Goal: Transaction & Acquisition: Purchase product/service

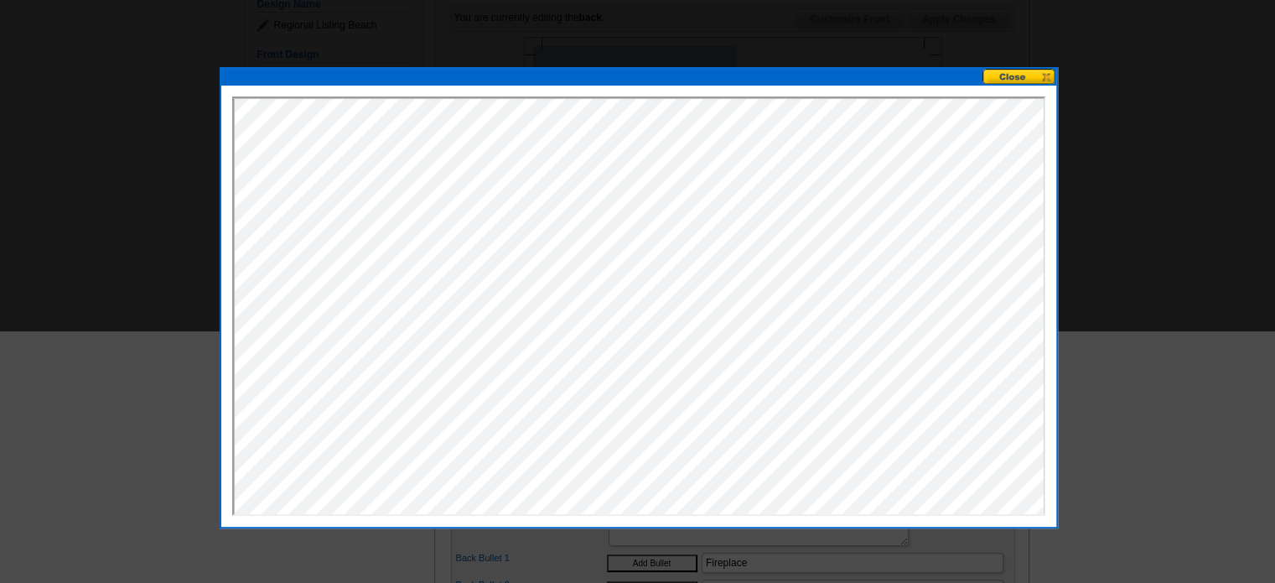
click at [1009, 73] on button at bounding box center [1019, 77] width 74 height 16
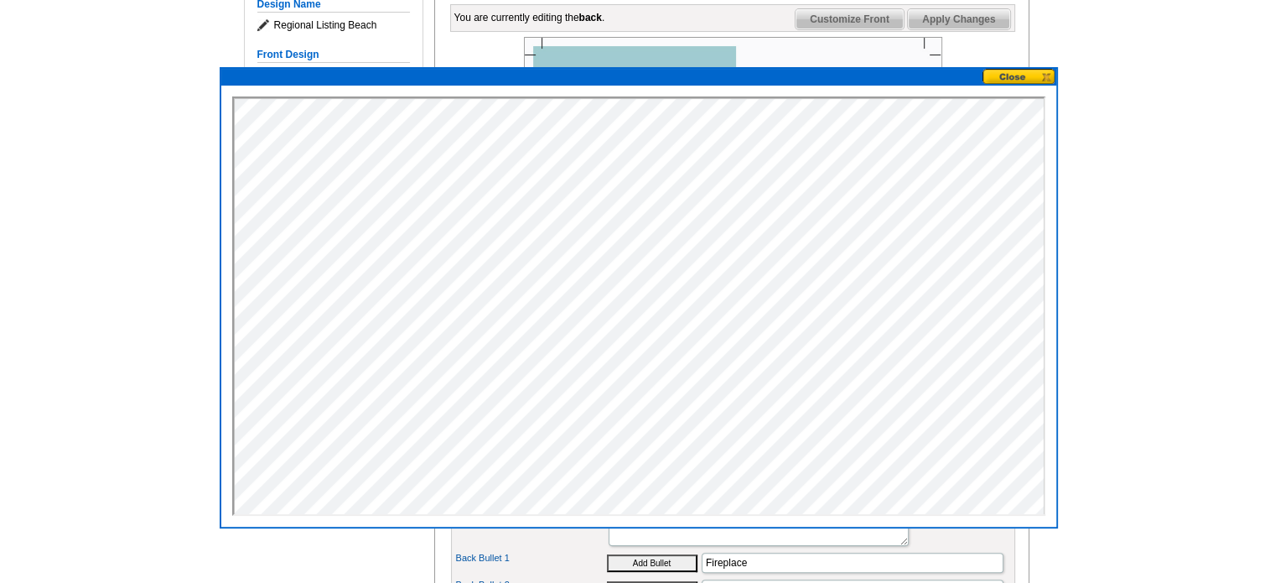
click at [1009, 73] on button at bounding box center [1019, 77] width 74 height 16
click at [1017, 71] on button at bounding box center [1019, 77] width 74 height 16
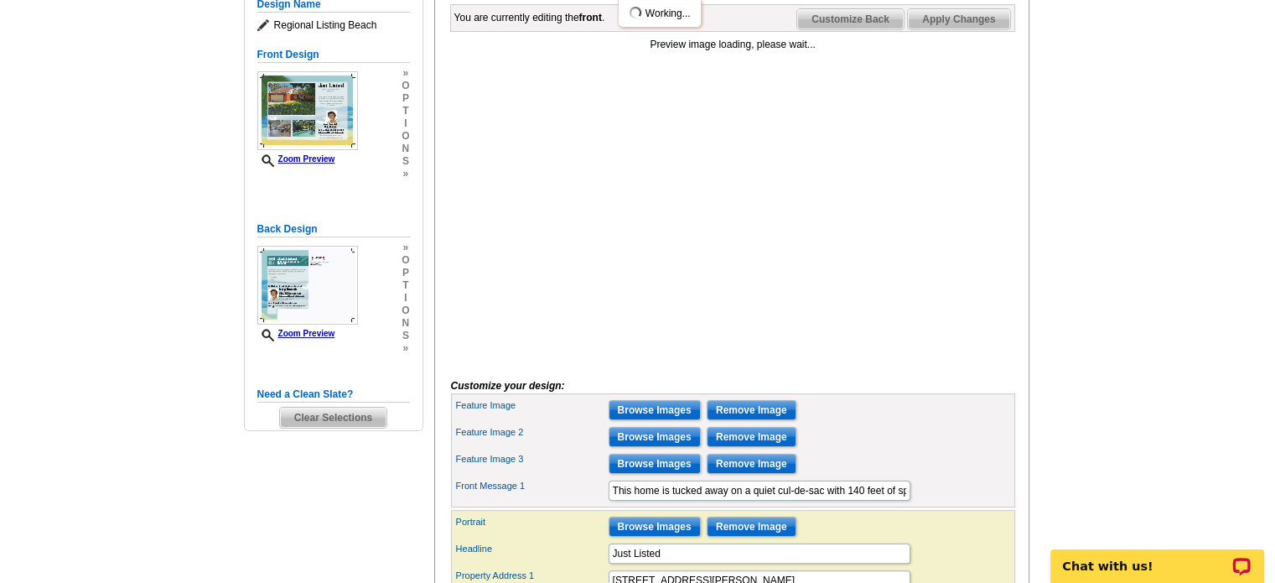
click at [327, 417] on span "Clear Selections" at bounding box center [333, 417] width 106 height 20
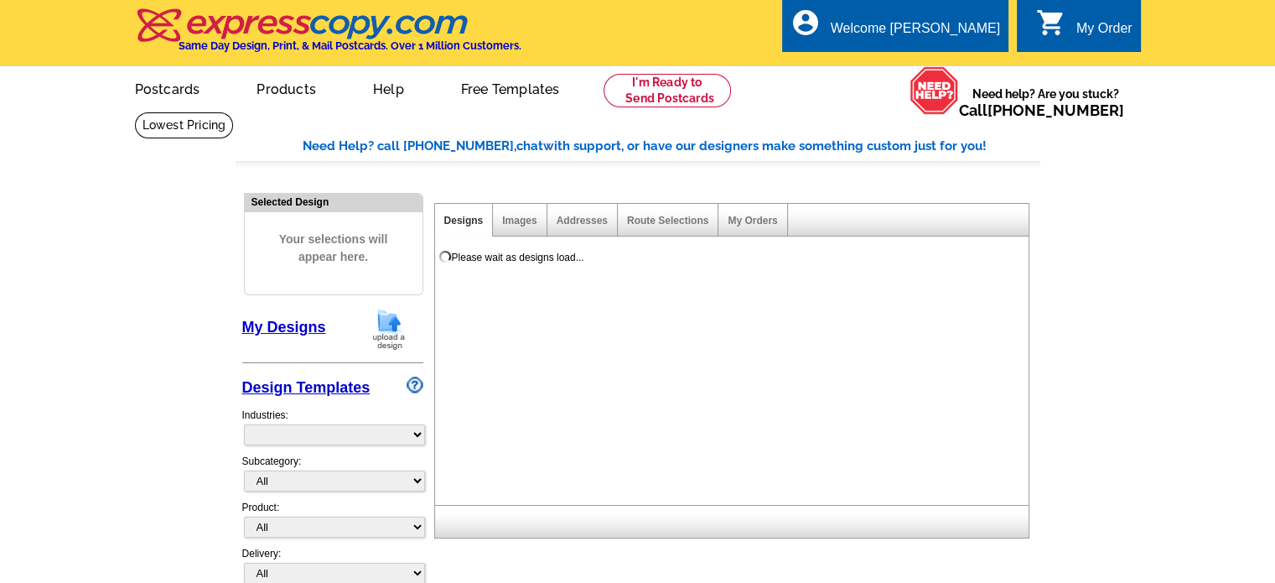
select select "785"
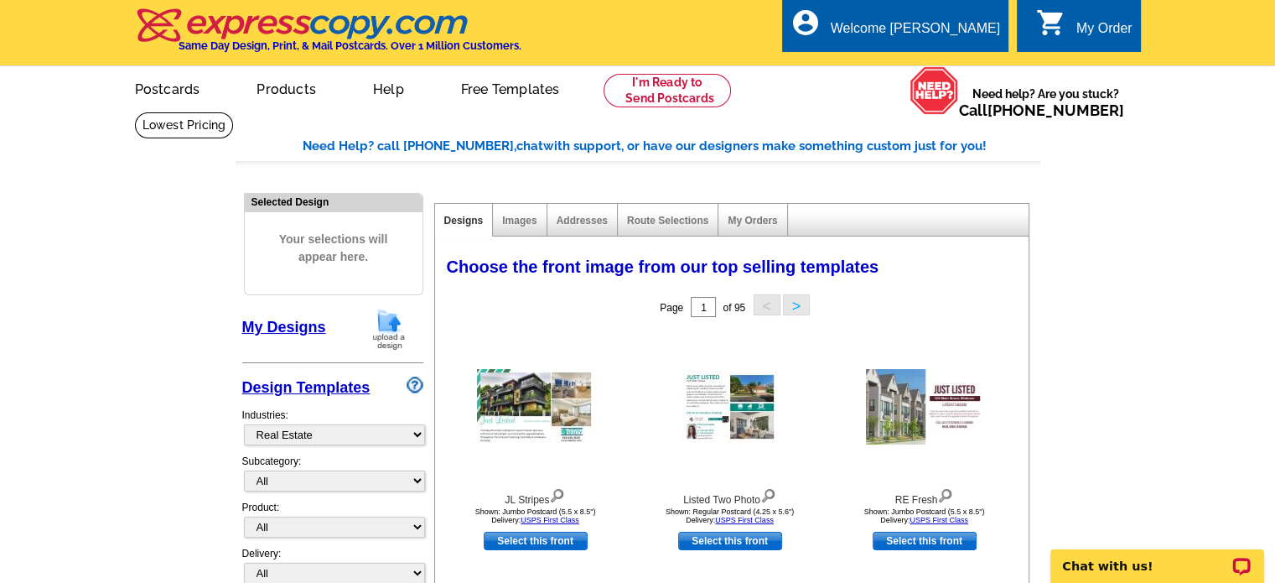
click at [386, 324] on img at bounding box center [389, 329] width 44 height 43
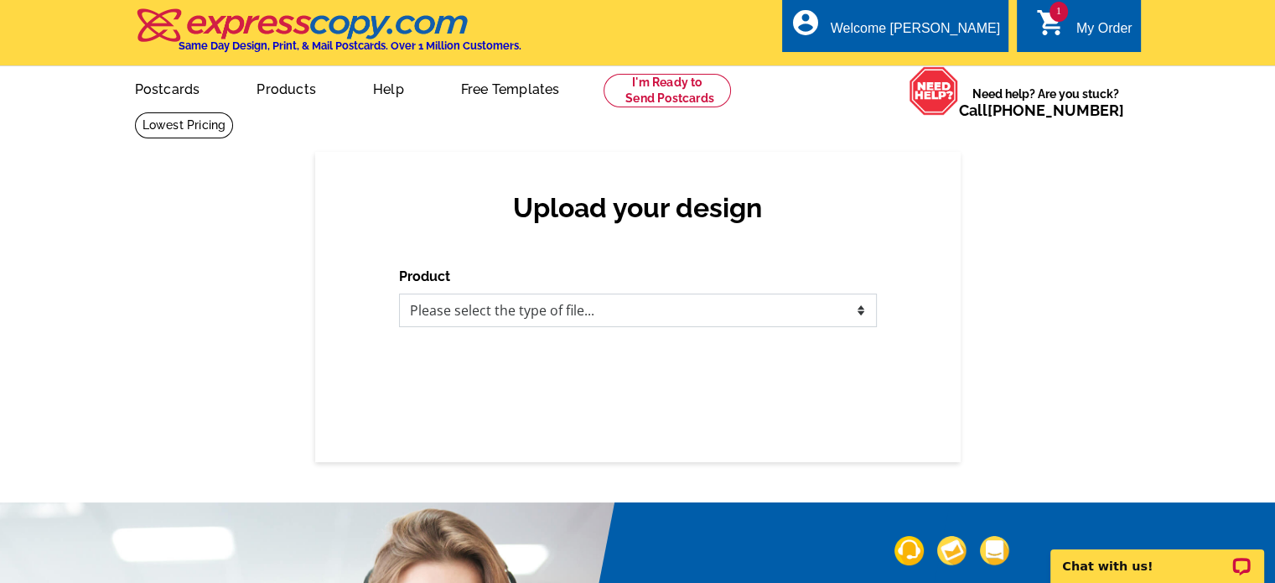
click at [861, 309] on select "Please select the type of file... Postcards Business Cards Letters and flyers G…" at bounding box center [638, 310] width 478 height 34
select select "1"
click at [399, 294] on select "Please select the type of file... Postcards Business Cards Letters and flyers G…" at bounding box center [638, 310] width 478 height 34
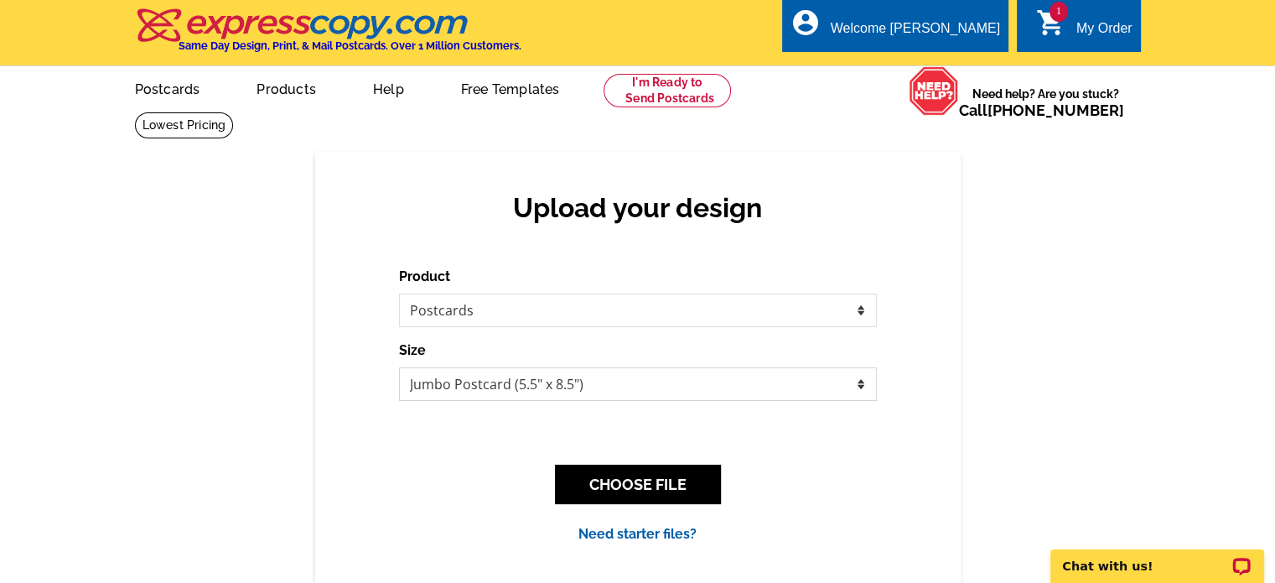
click at [862, 384] on select "Jumbo Postcard (5.5" x 8.5") Regular Postcard (4.25" x 5.6") Panoramic Postcard…" at bounding box center [638, 384] width 478 height 34
select select "1"
click at [399, 368] on select "Jumbo Postcard (5.5" x 8.5") Regular Postcard (4.25" x 5.6") Panoramic Postcard…" at bounding box center [638, 384] width 478 height 34
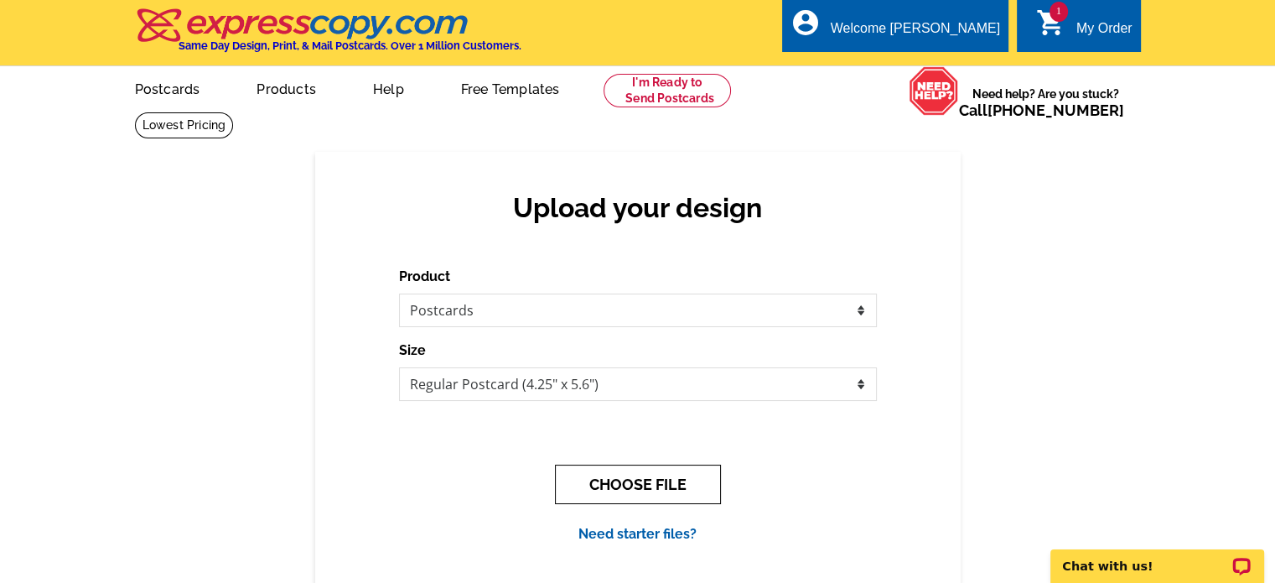
click at [650, 487] on button "CHOOSE FILE" at bounding box center [638, 483] width 166 height 39
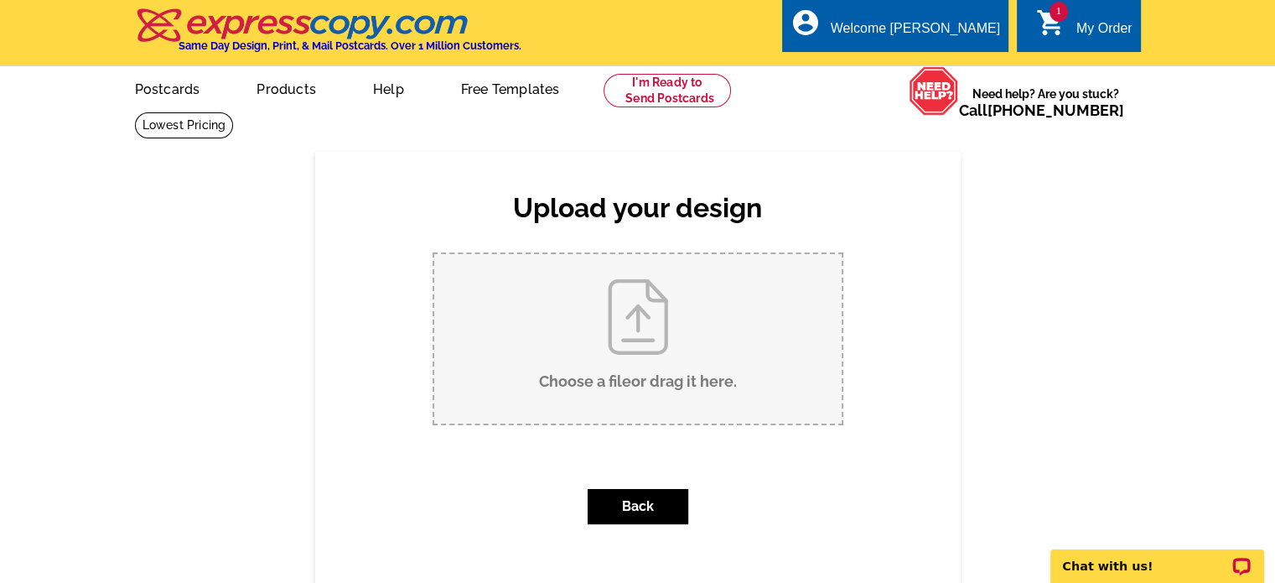
click at [640, 328] on input "Choose a file or drag it here ." at bounding box center [637, 338] width 407 height 169
click at [637, 345] on input "Choose a file or drag it here ." at bounding box center [637, 338] width 407 height 169
type input "C:\fakepath\Brown Modern Property Just Listed Postcard.png"
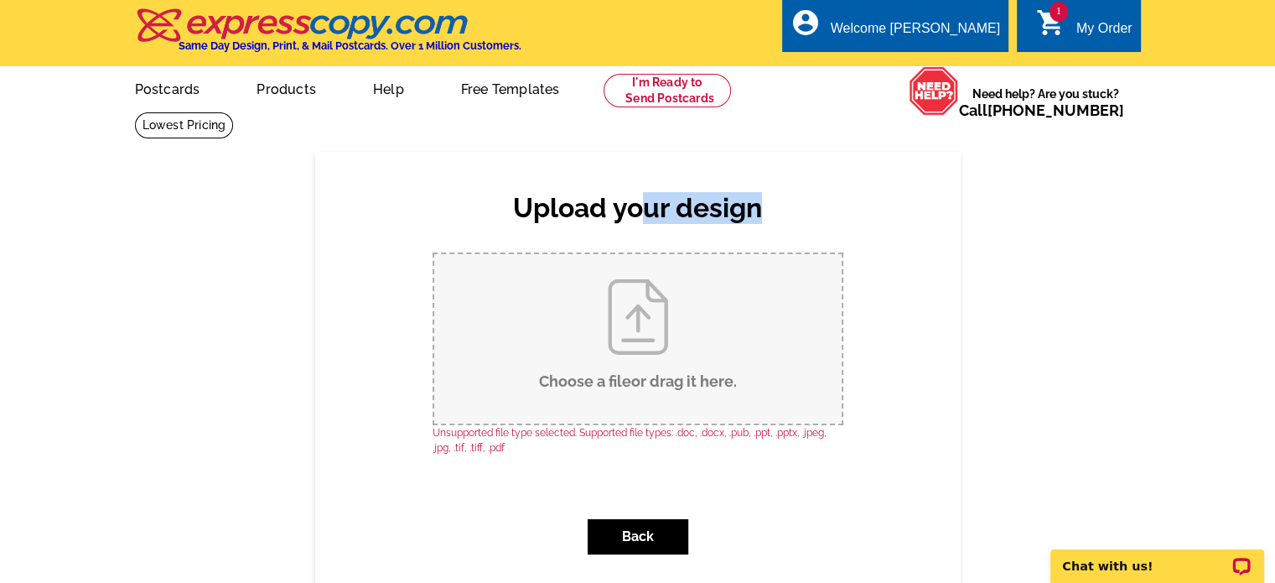
drag, startPoint x: 823, startPoint y: 138, endPoint x: 640, endPoint y: 157, distance: 184.5
click at [641, 157] on div "Upload your design Product Please select the type of file... Postcards Business…" at bounding box center [637, 575] width 1275 height 929
click at [1097, 559] on p "Chat with us!" at bounding box center [1146, 565] width 166 height 13
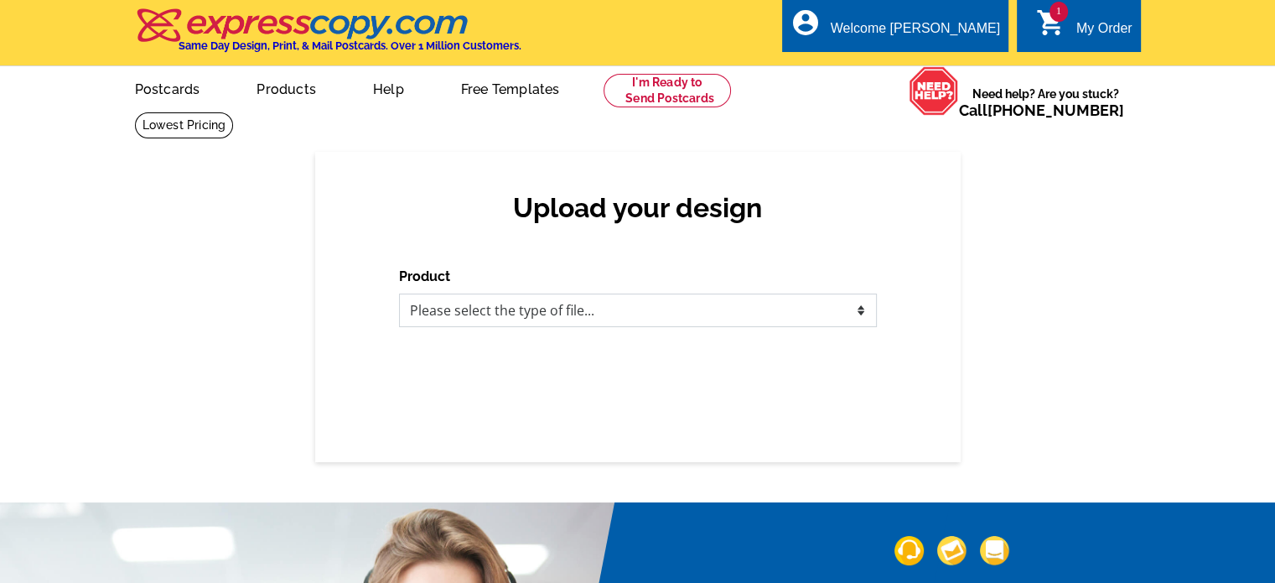
click at [852, 311] on select "Please select the type of file... Postcards Business Cards Letters and flyers G…" at bounding box center [638, 310] width 478 height 34
select select "1"
click at [399, 294] on select "Please select the type of file... Postcards Business Cards Letters and flyers G…" at bounding box center [638, 310] width 478 height 34
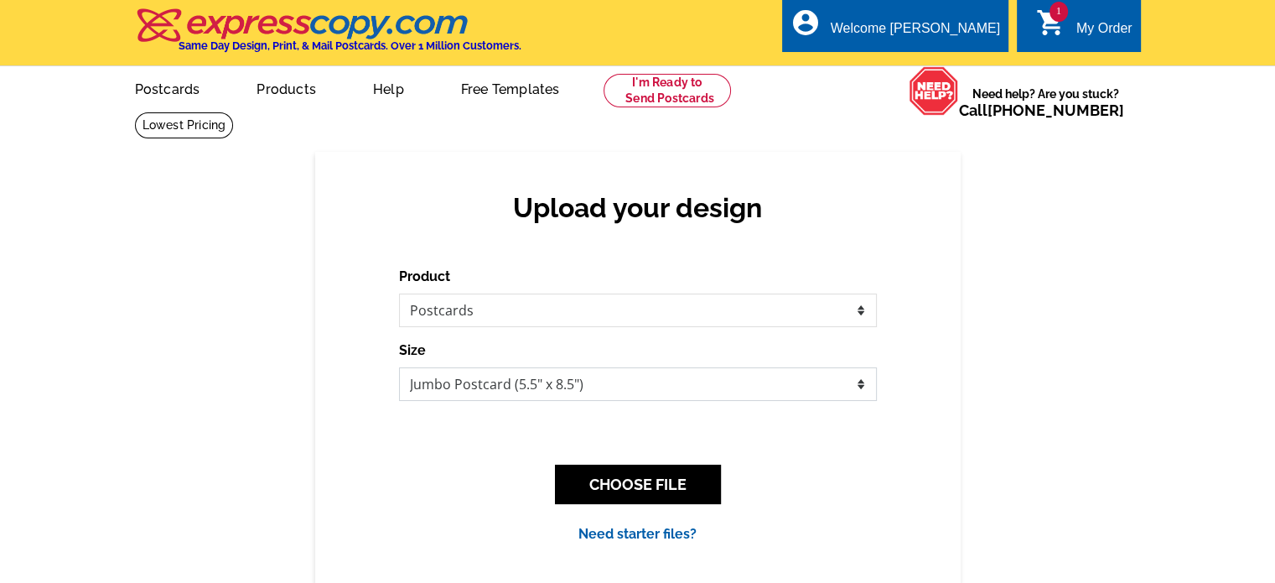
click at [742, 385] on select "Jumbo Postcard (5.5" x 8.5") Regular Postcard (4.25" x 5.6") Panoramic Postcard…" at bounding box center [638, 384] width 478 height 34
select select "1"
click at [399, 368] on select "Jumbo Postcard (5.5" x 8.5") Regular Postcard (4.25" x 5.6") Panoramic Postcard…" at bounding box center [638, 384] width 478 height 34
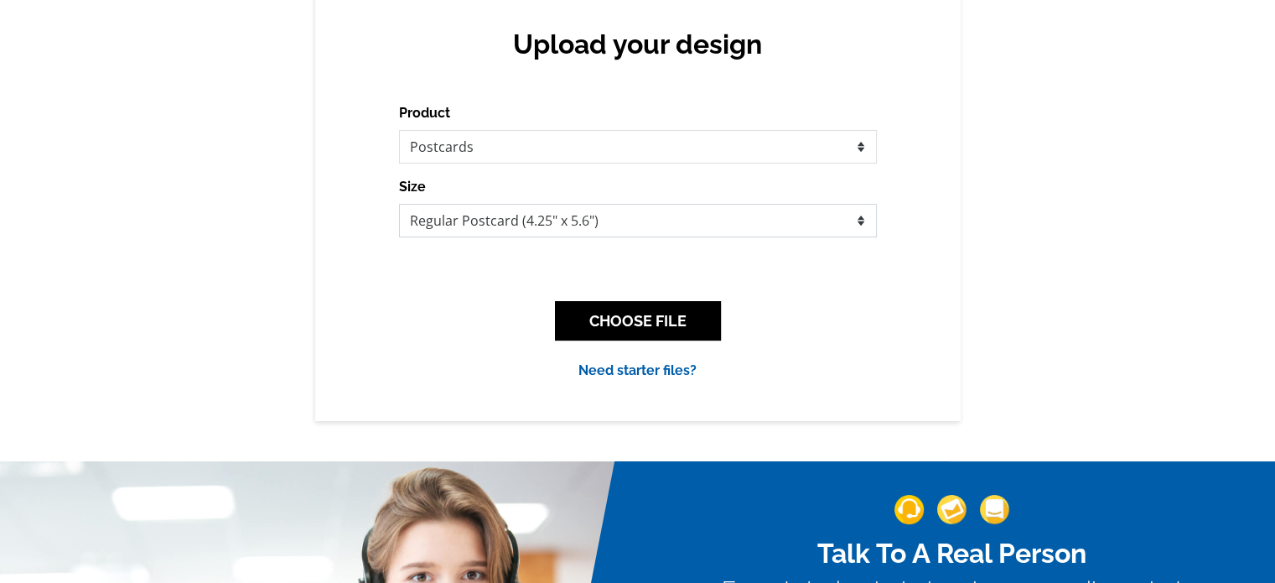
scroll to position [168, 0]
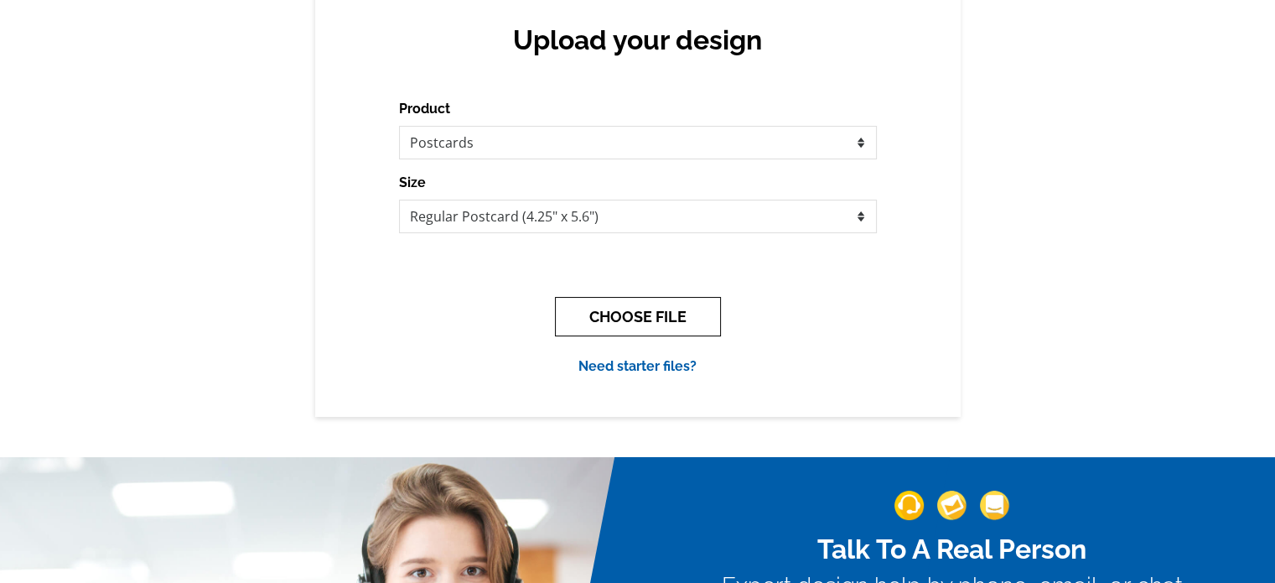
click at [633, 314] on button "CHOOSE FILE" at bounding box center [638, 316] width 166 height 39
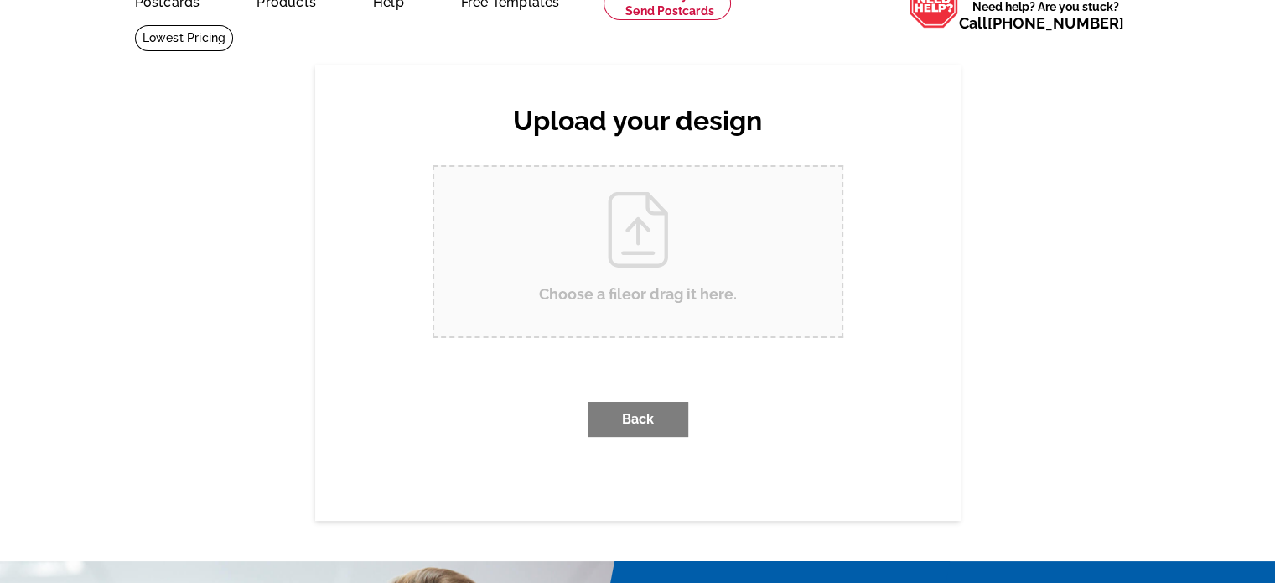
scroll to position [0, 0]
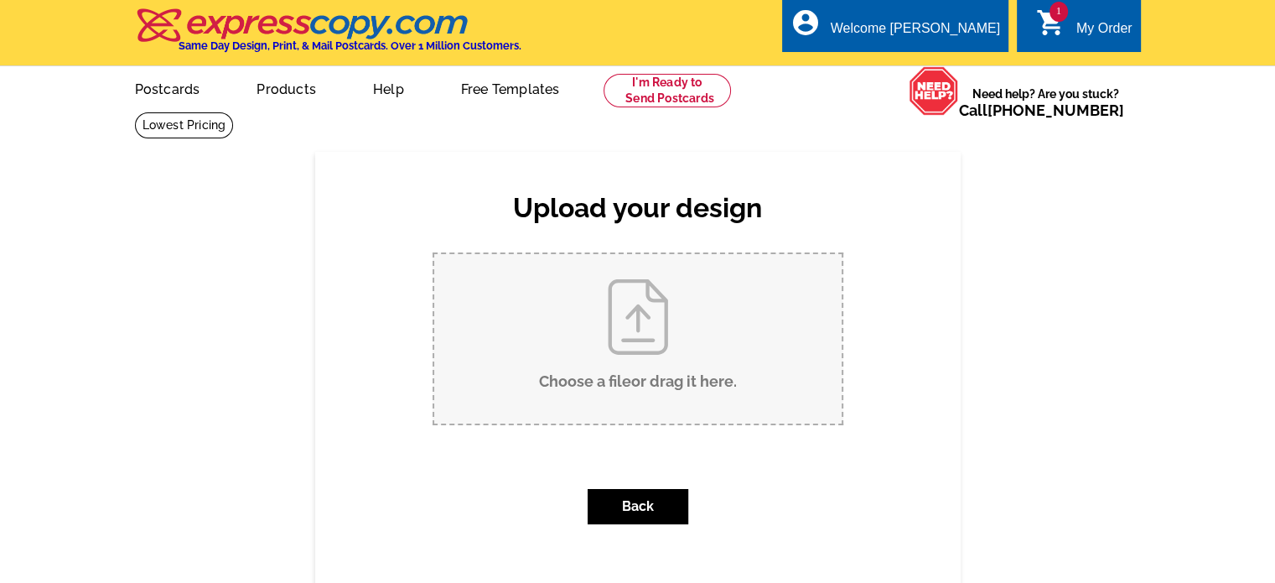
click at [640, 331] on input "Choose a file or drag it here ." at bounding box center [637, 338] width 407 height 169
type input "C:\fakepath\Brown Modern Property Just Listed Postcard.pdf"
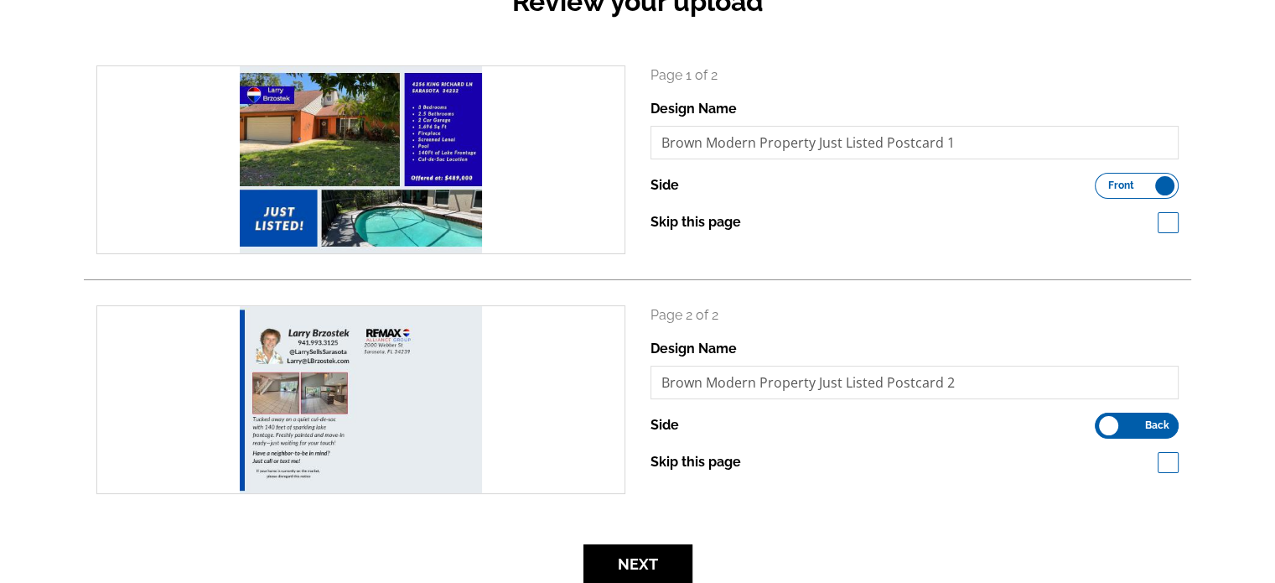
scroll to position [251, 0]
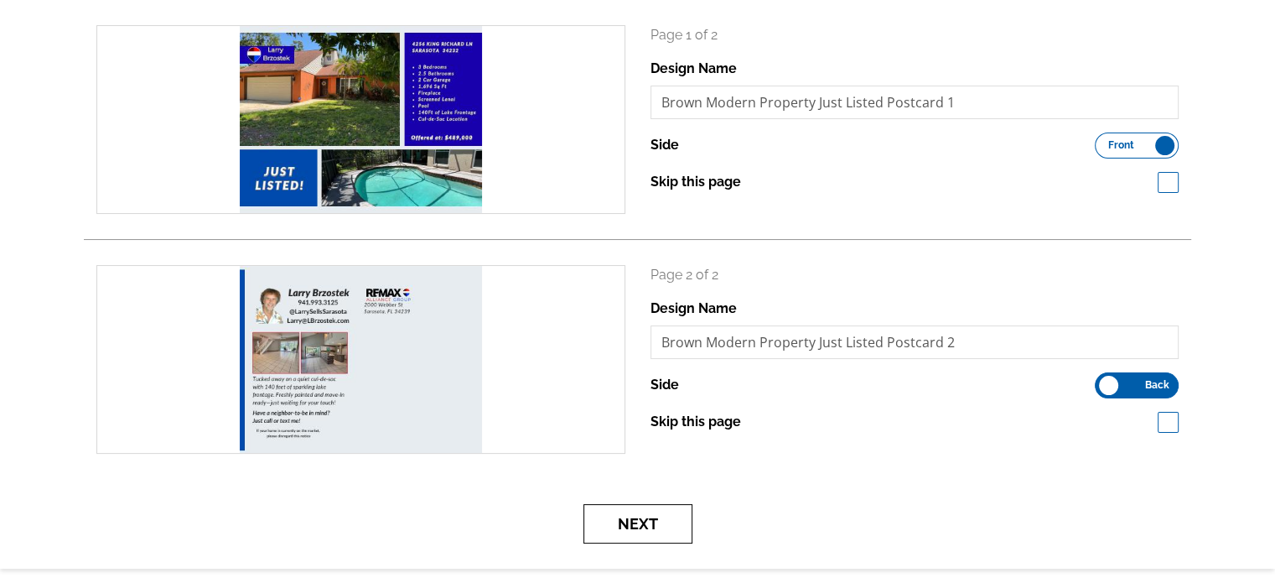
click at [652, 525] on button "Next" at bounding box center [637, 523] width 109 height 39
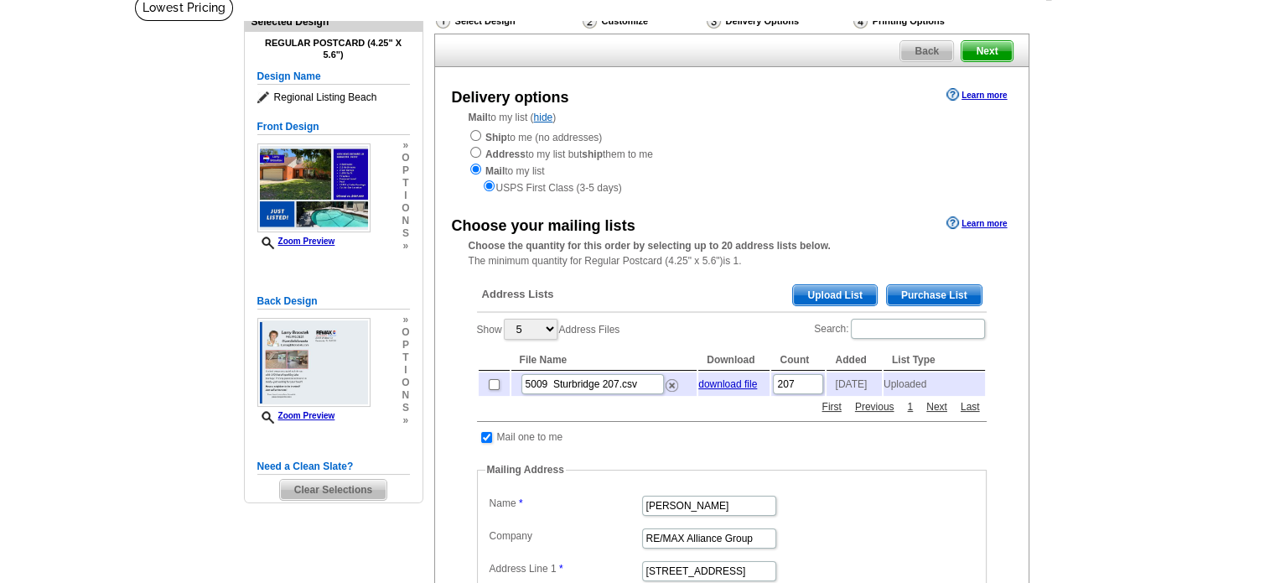
scroll to position [84, 0]
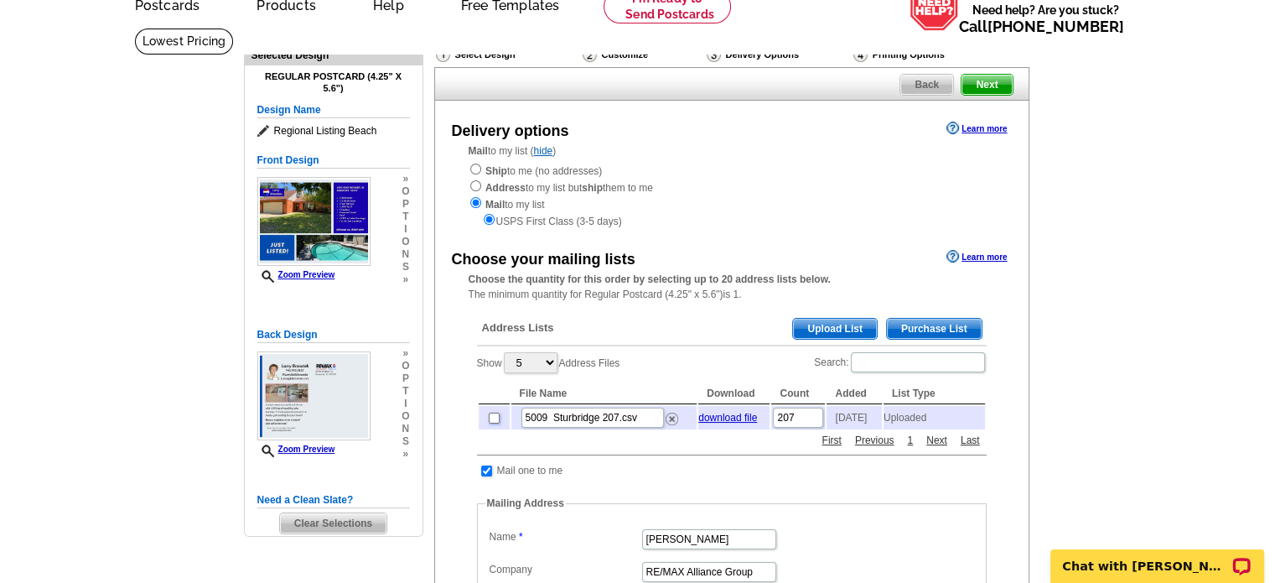
click at [490, 421] on input "checkbox" at bounding box center [494, 417] width 11 height 11
checkbox input "true"
click at [492, 417] on input "checkbox" at bounding box center [494, 417] width 11 height 11
checkbox input "false"
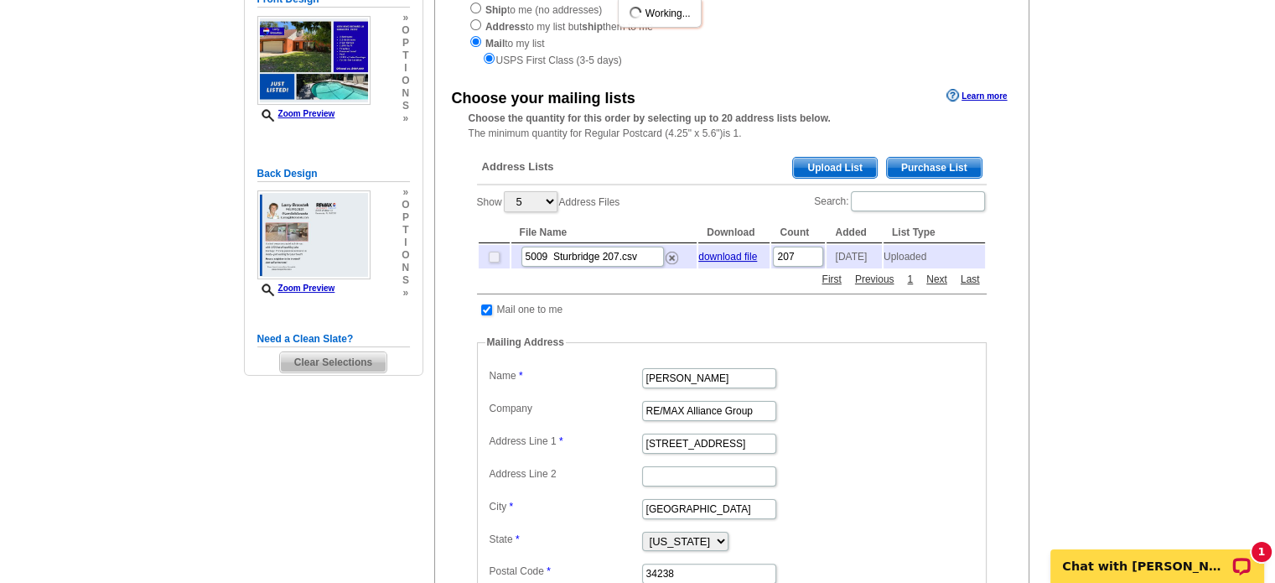
scroll to position [251, 0]
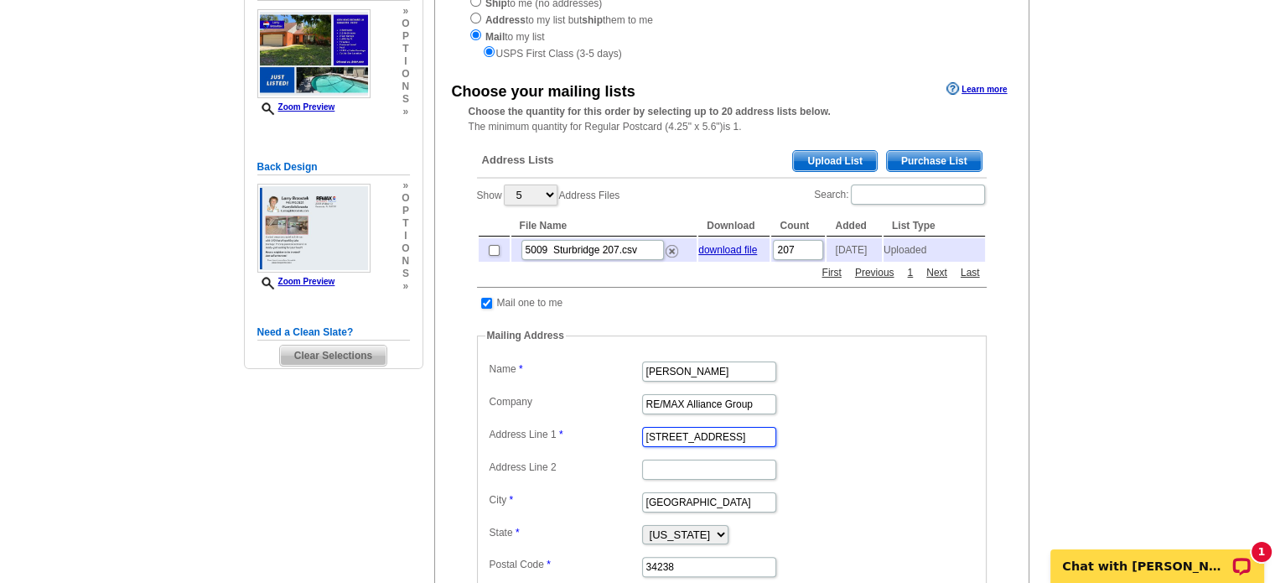
click at [751, 440] on input "5183 Highbury Circle" at bounding box center [709, 437] width 134 height 20
click at [1137, 566] on p "Chat with Marianne" at bounding box center [1146, 565] width 166 height 13
click at [736, 441] on input "5183 Highbury Cir" at bounding box center [709, 437] width 134 height 20
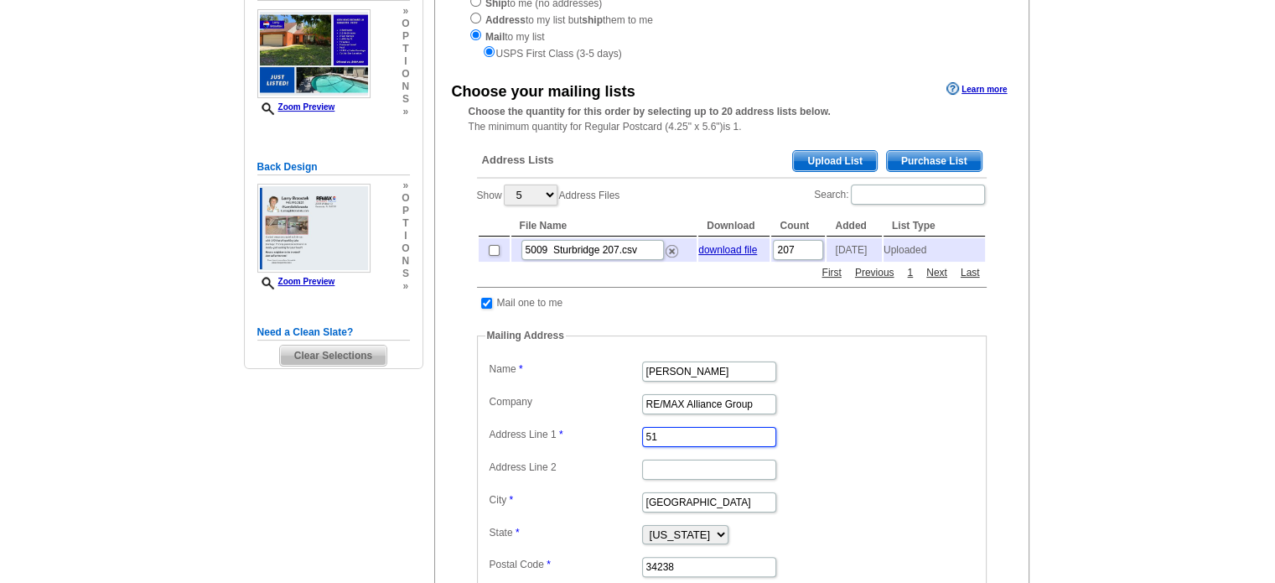
type input "5"
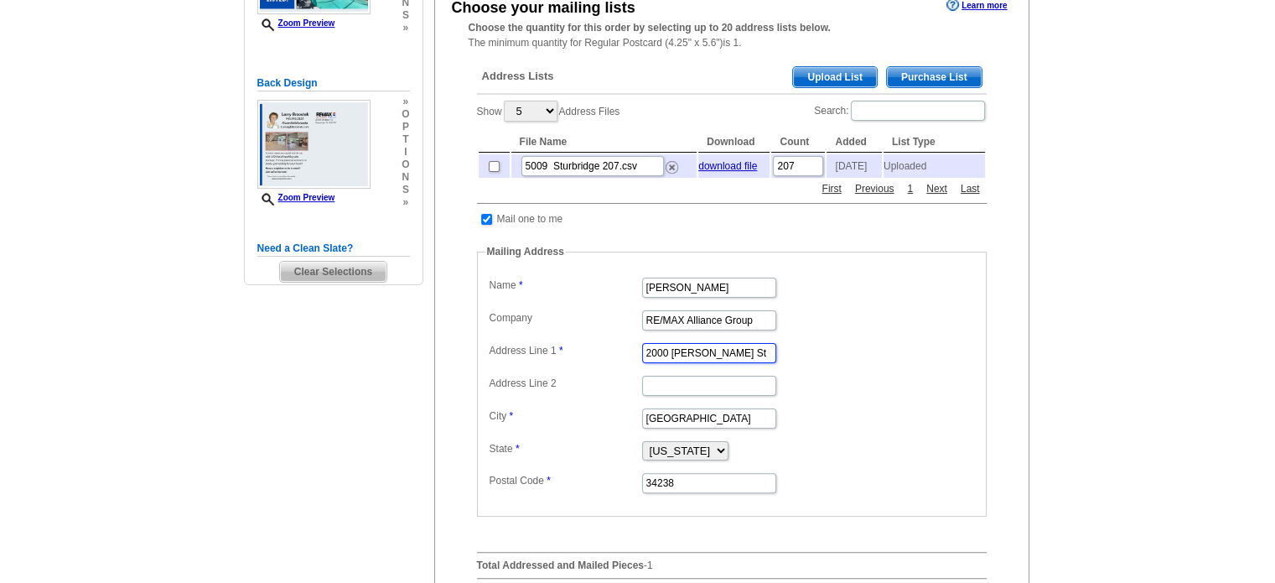
type input "2000 Webber St"
click at [677, 485] on input "34238" at bounding box center [709, 483] width 134 height 20
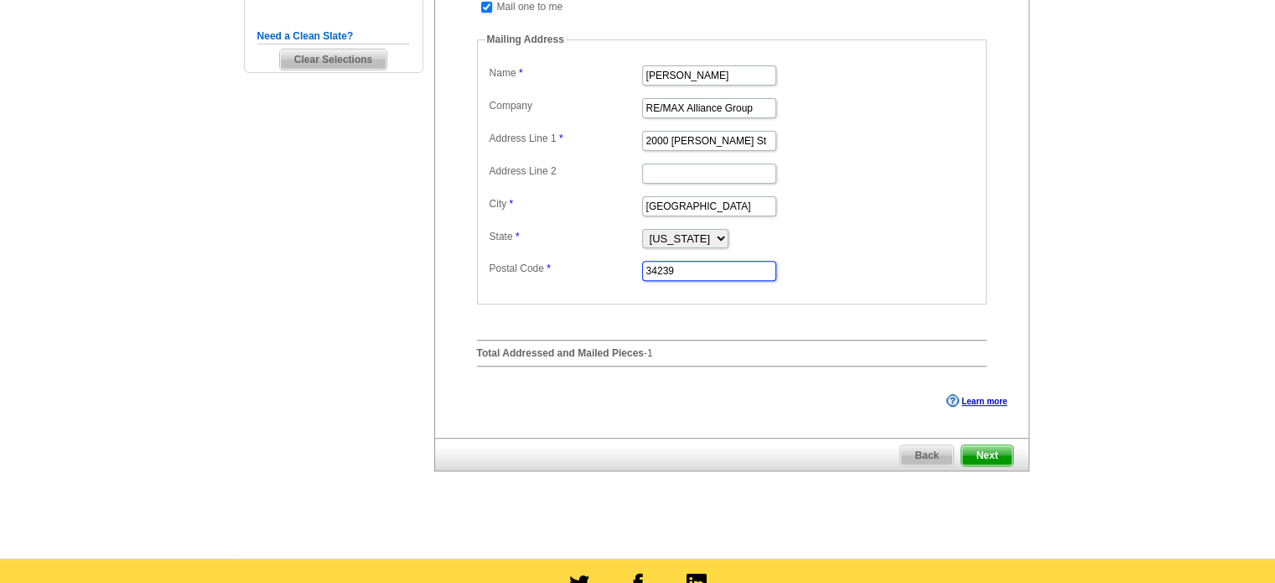
scroll to position [587, 0]
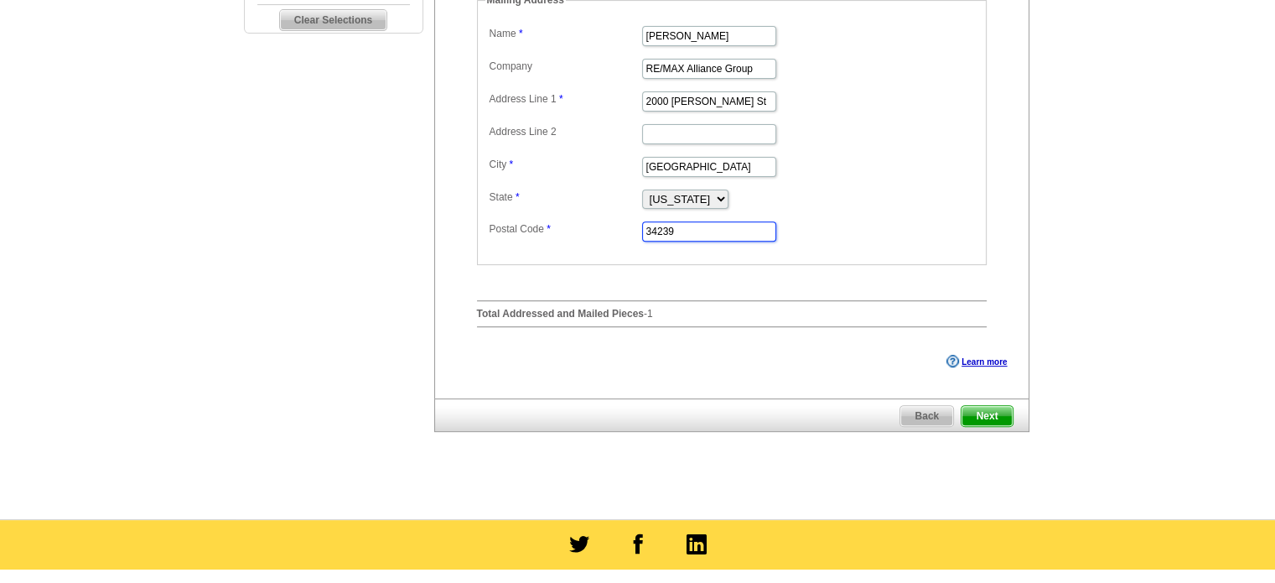
type input "34239"
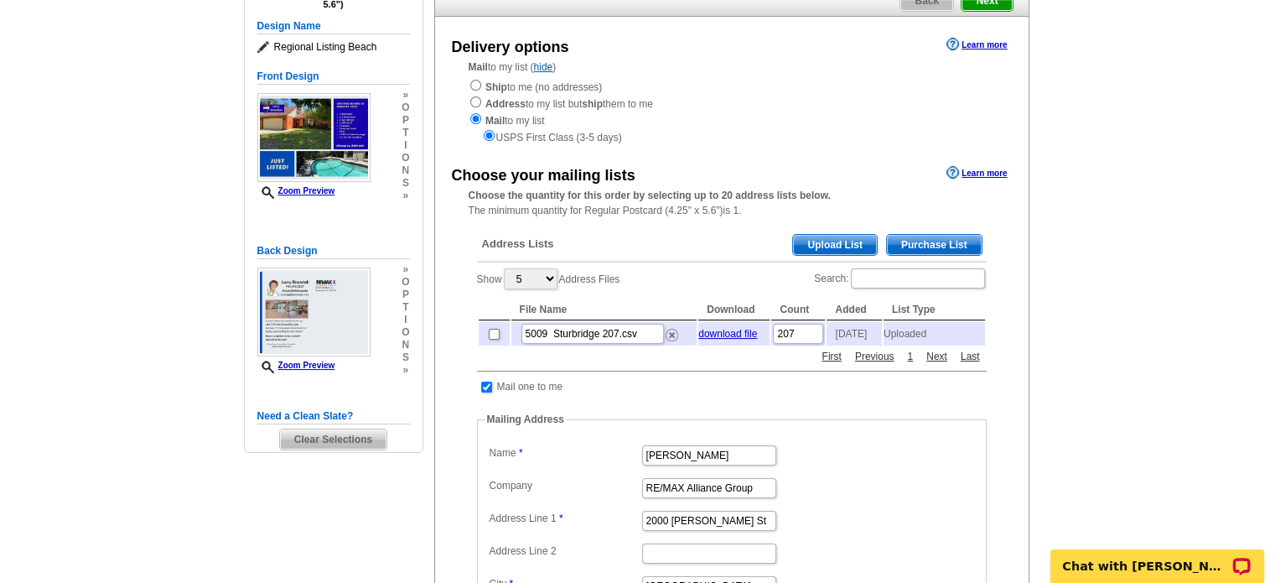
scroll to position [168, 0]
click at [1122, 562] on p "Chat with Marianne" at bounding box center [1146, 565] width 166 height 13
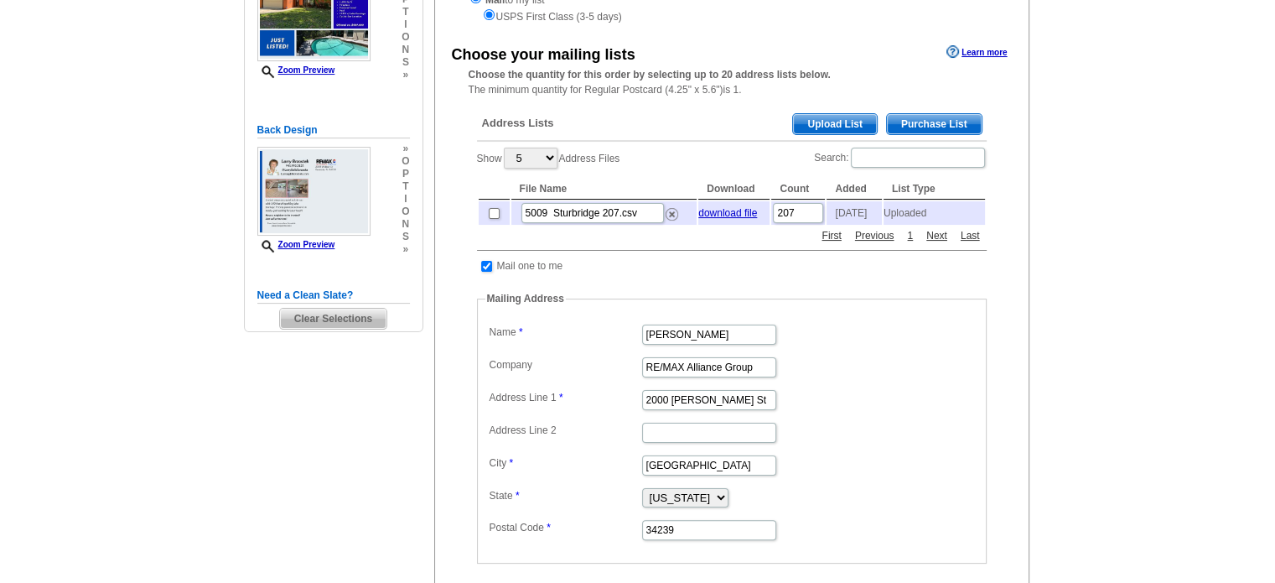
scroll to position [251, 0]
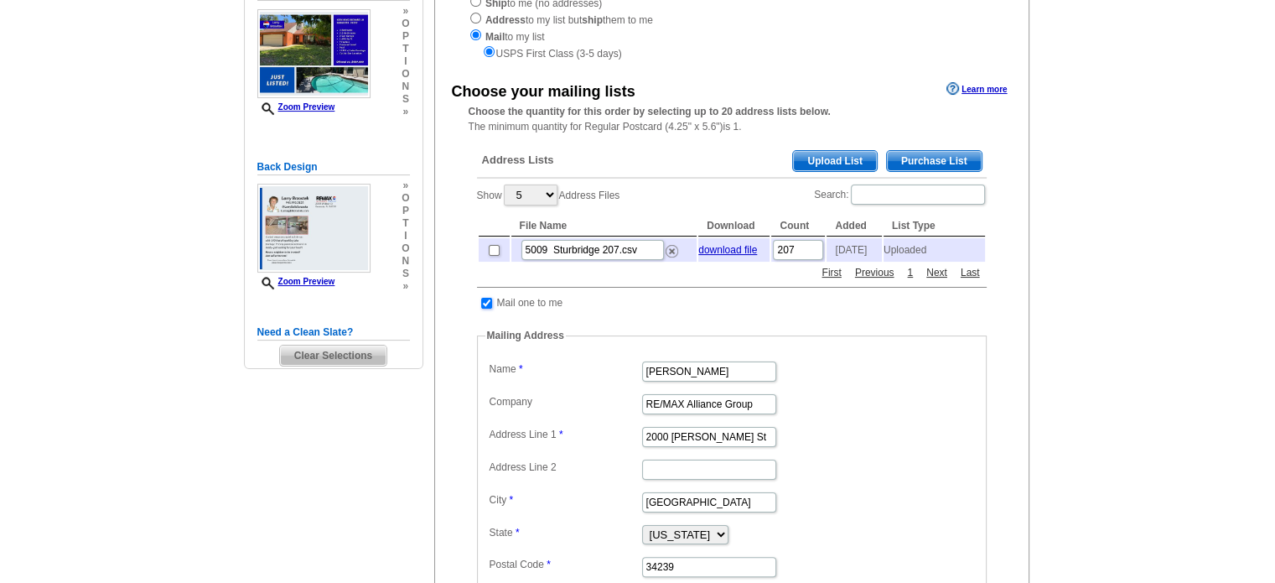
drag, startPoint x: 487, startPoint y: 312, endPoint x: 510, endPoint y: 319, distance: 23.6
click at [486, 308] on input "checkbox" at bounding box center [486, 303] width 11 height 11
checkbox input "false"
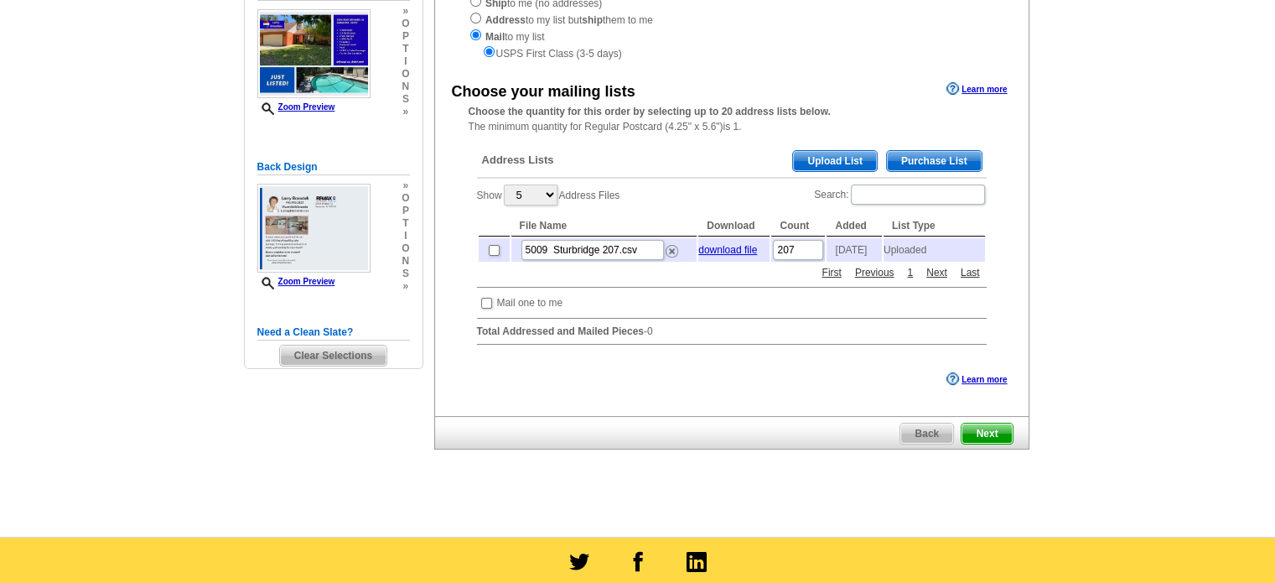
click at [319, 358] on span "Clear Selections" at bounding box center [333, 355] width 106 height 20
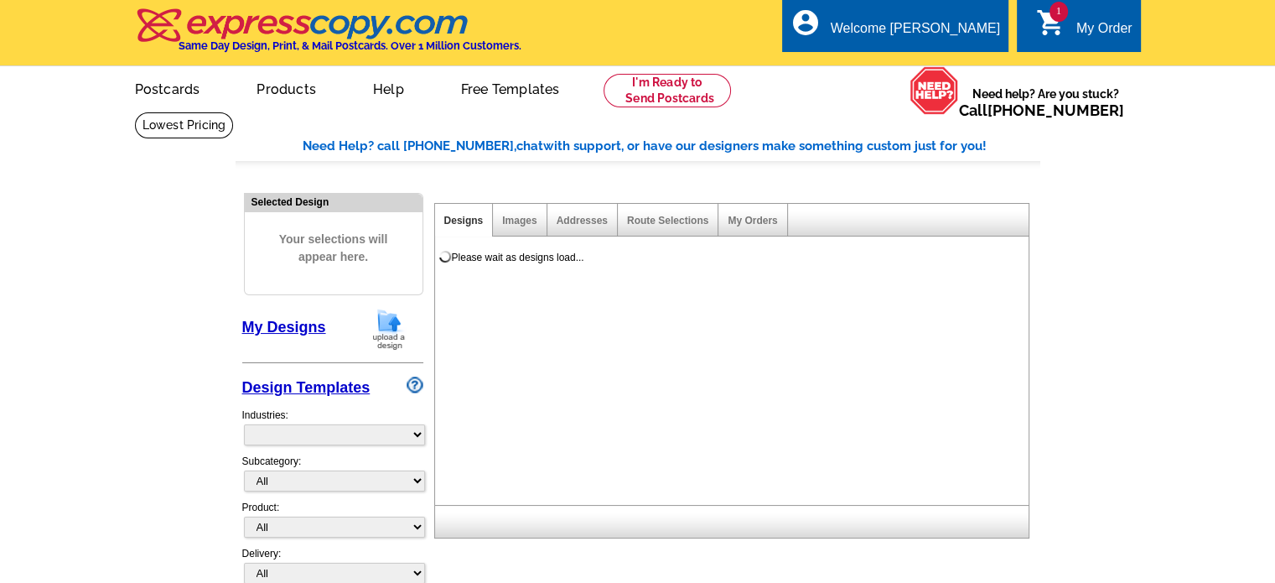
select select "785"
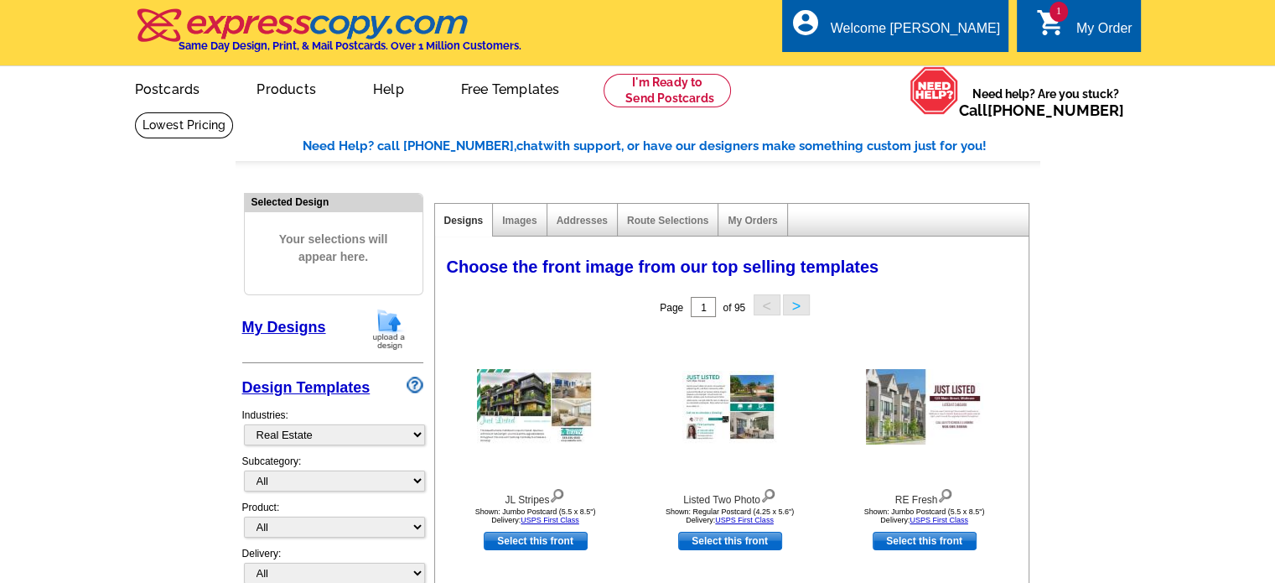
click at [388, 321] on img at bounding box center [389, 329] width 44 height 43
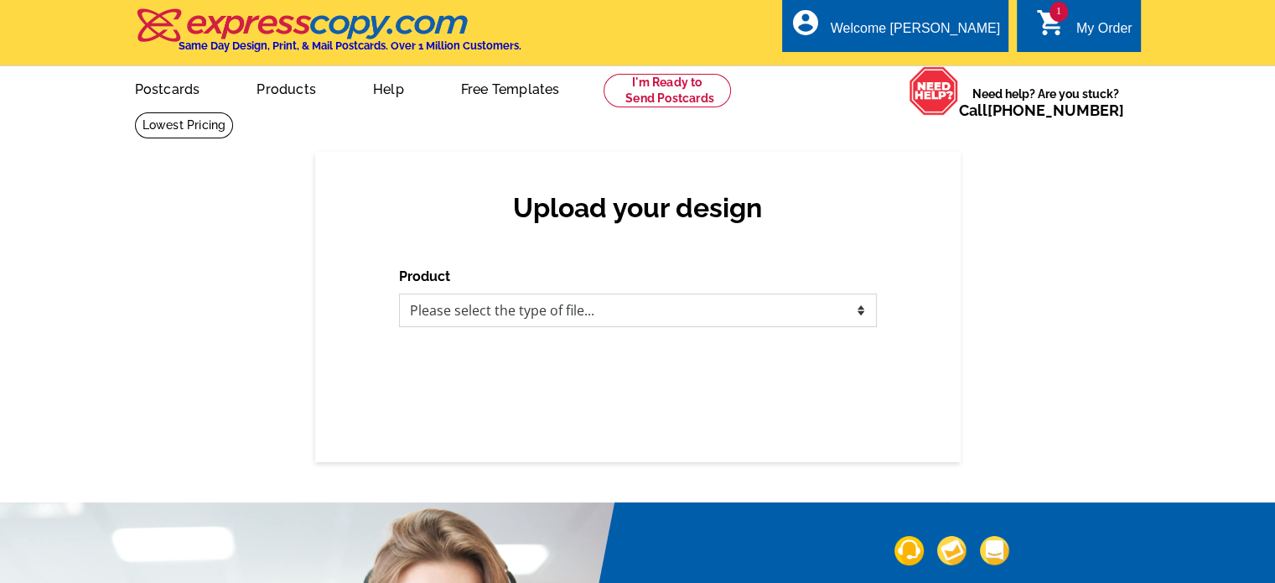
click at [770, 312] on select "Please select the type of file... Postcards Business Cards Letters and flyers G…" at bounding box center [638, 310] width 478 height 34
select select "1"
click at [399, 294] on select "Please select the type of file... Postcards Business Cards Letters and flyers G…" at bounding box center [638, 310] width 478 height 34
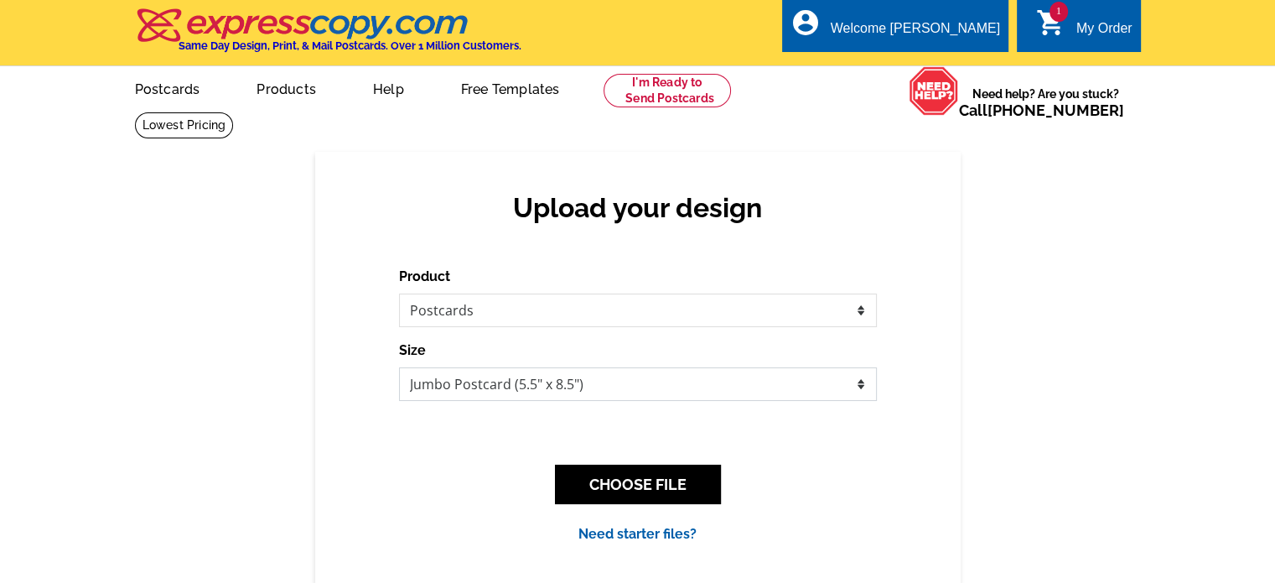
click at [860, 384] on select "Jumbo Postcard (5.5" x 8.5") Regular Postcard (4.25" x 5.6") Panoramic Postcard…" at bounding box center [638, 384] width 478 height 34
select select "1"
click at [399, 368] on select "Jumbo Postcard (5.5" x 8.5") Regular Postcard (4.25" x 5.6") Panoramic Postcard…" at bounding box center [638, 384] width 478 height 34
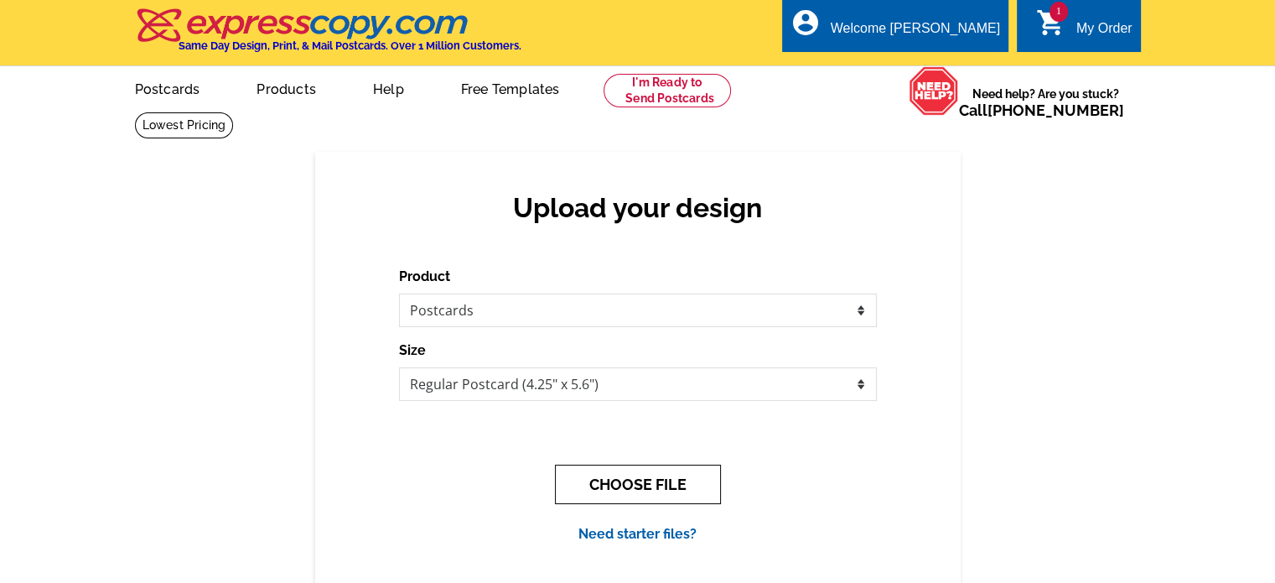
click at [644, 479] on button "CHOOSE FILE" at bounding box center [638, 483] width 166 height 39
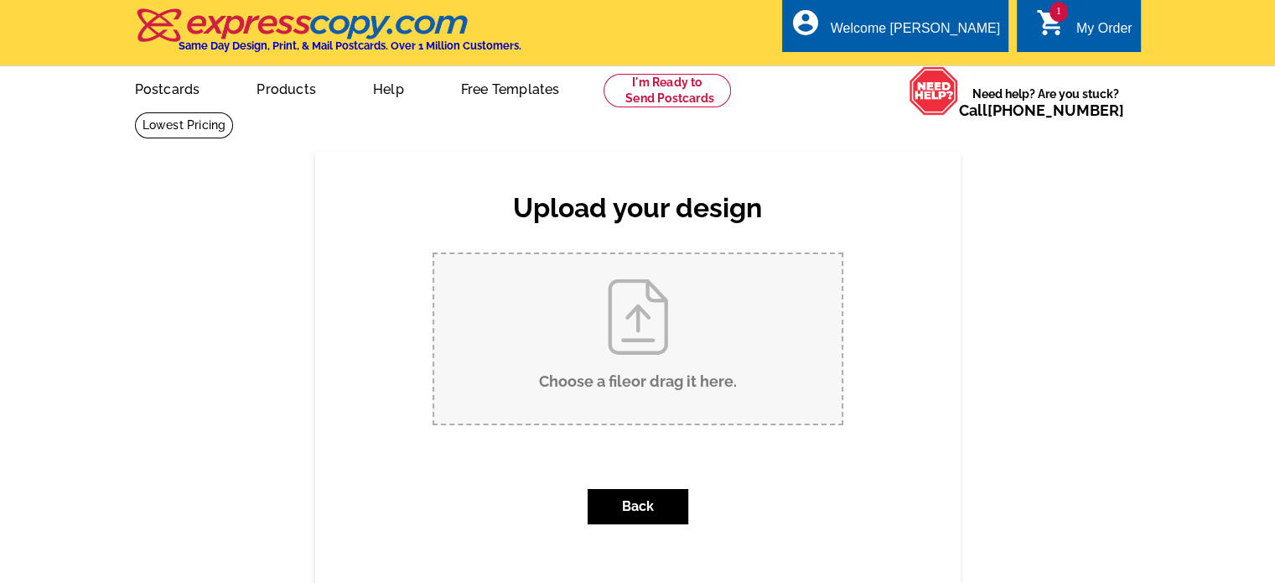
click at [630, 333] on input "Choose a file or drag it here ." at bounding box center [637, 338] width 407 height 169
type input "C:\fakepath\Brown Modern Property Just Listed Postcard (1).pdf"
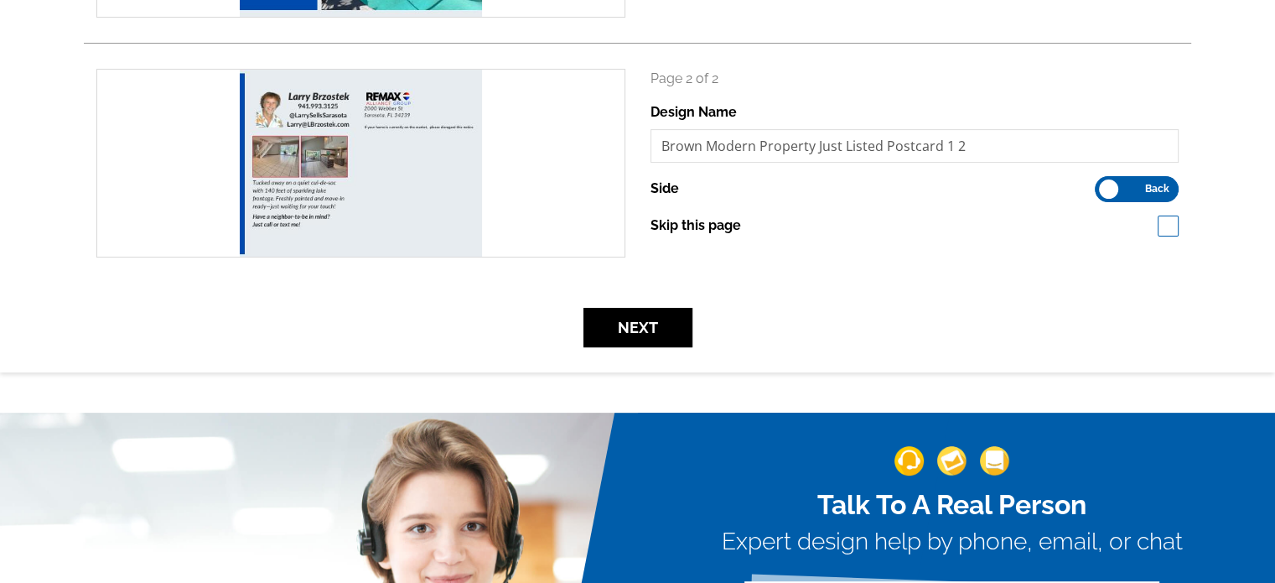
scroll to position [419, 0]
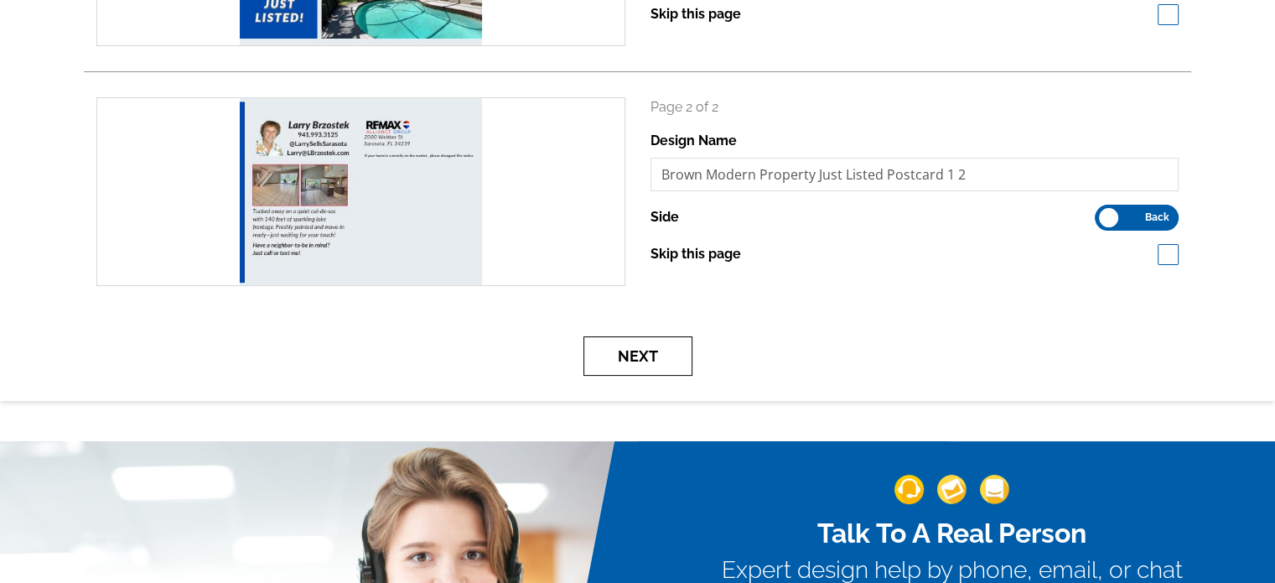
click at [636, 352] on button "Next" at bounding box center [637, 355] width 109 height 39
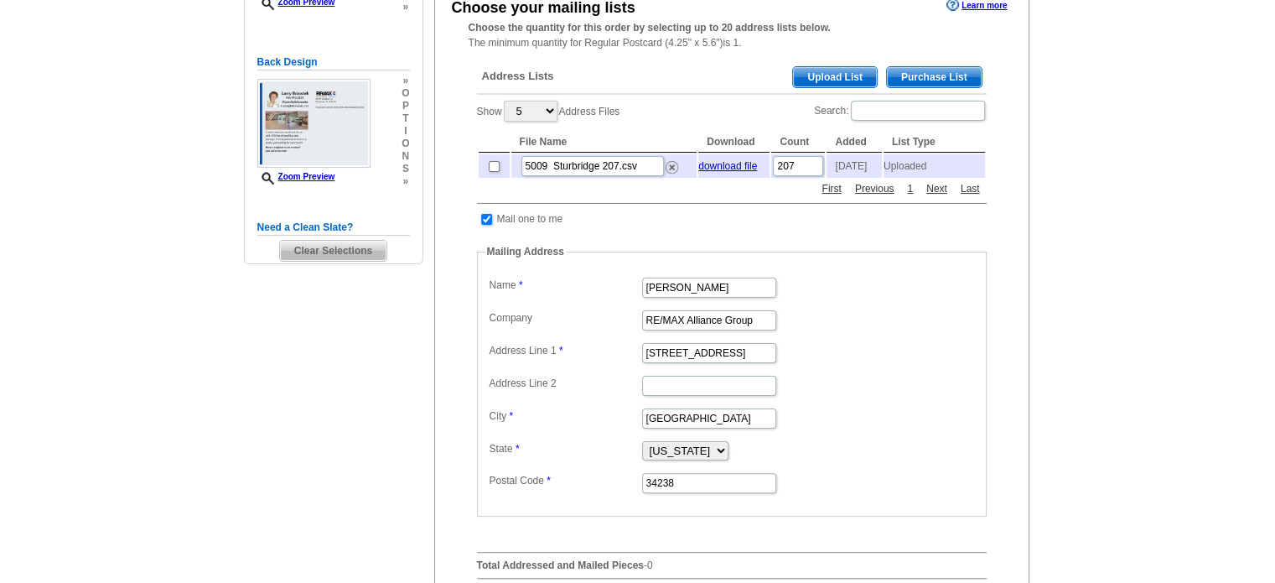
click at [485, 224] on input "checkbox" at bounding box center [486, 219] width 11 height 11
checkbox input "false"
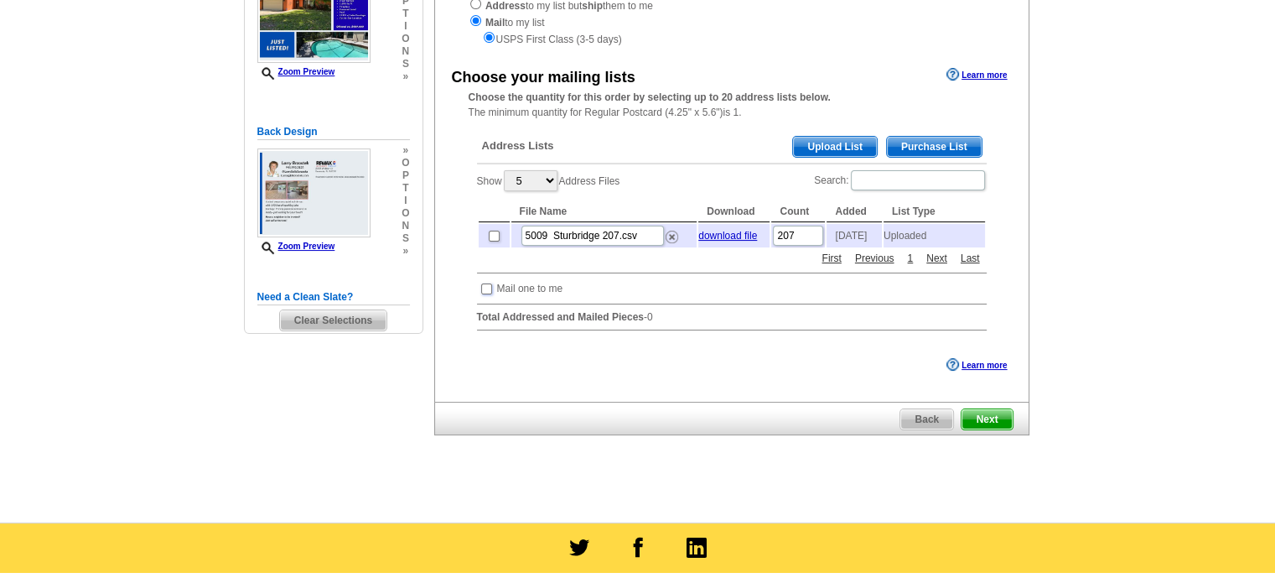
scroll to position [84, 0]
